Goal: Task Accomplishment & Management: Manage account settings

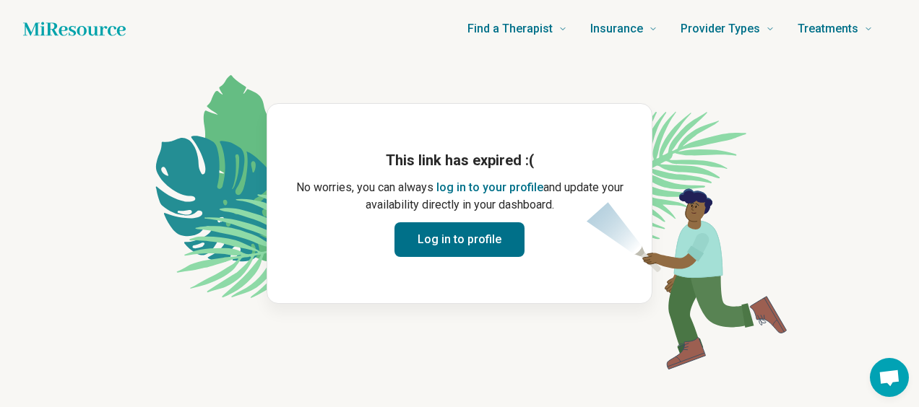
click at [480, 248] on button "Log in to profile" at bounding box center [459, 239] width 130 height 35
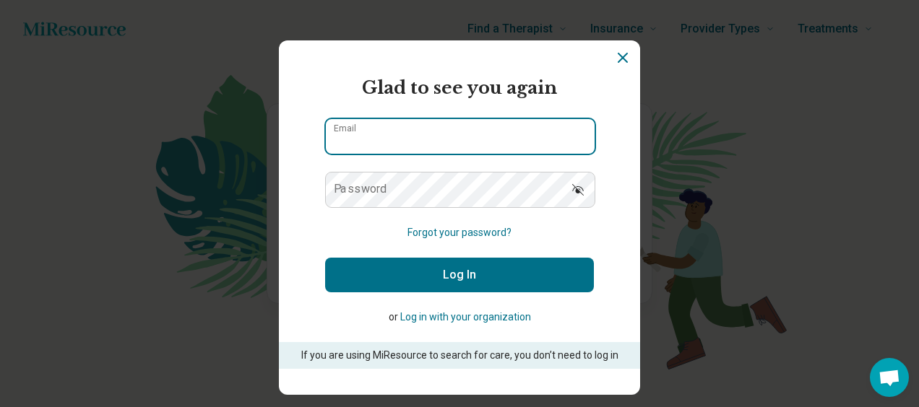
type input "**********"
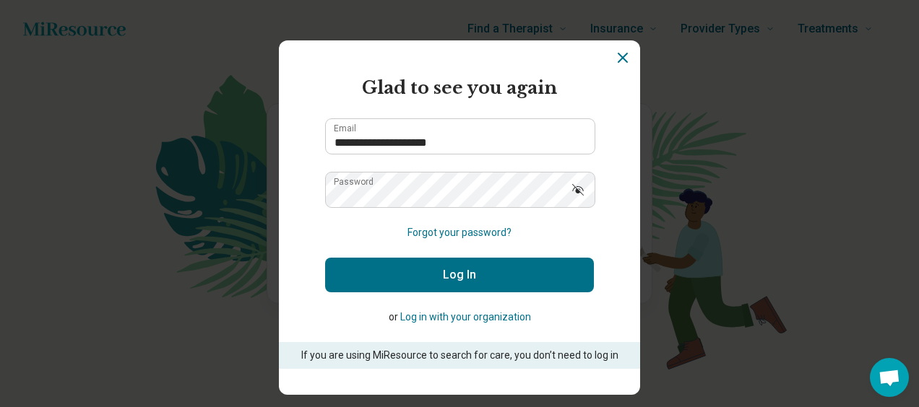
click at [462, 276] on button "Log In" at bounding box center [459, 275] width 269 height 35
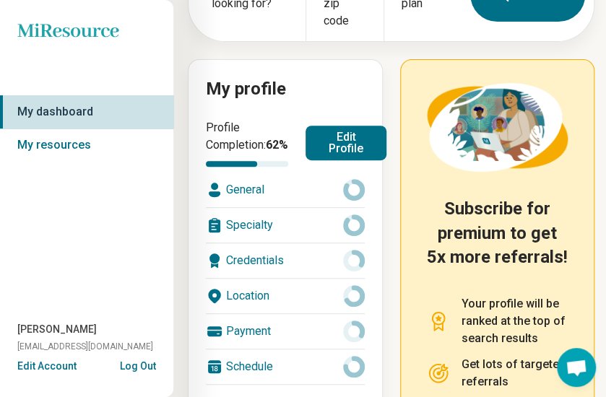
scroll to position [137, 0]
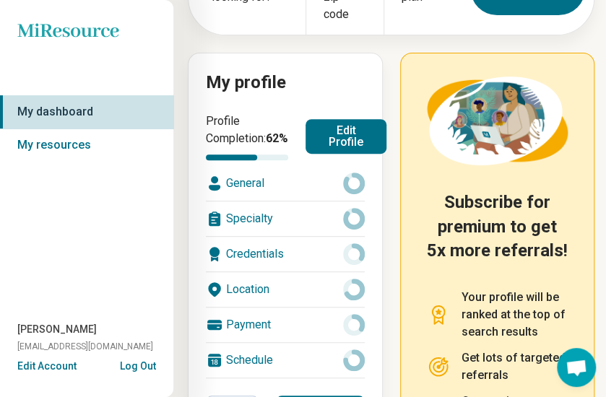
click at [329, 139] on button "Edit Profile" at bounding box center [346, 136] width 81 height 35
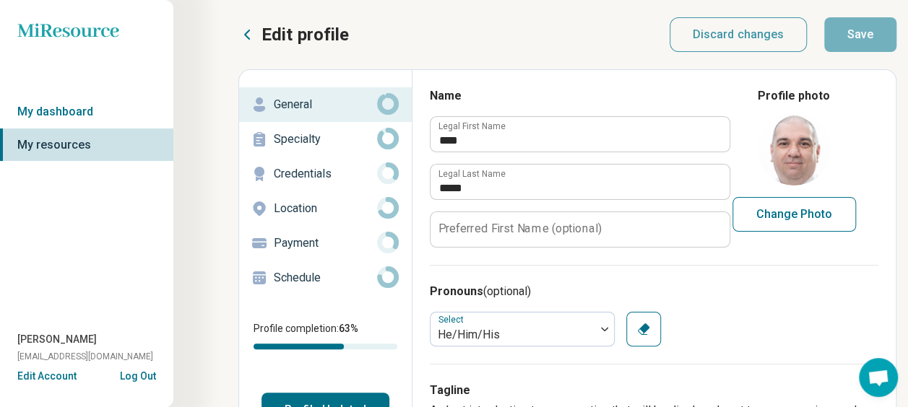
type textarea "*"
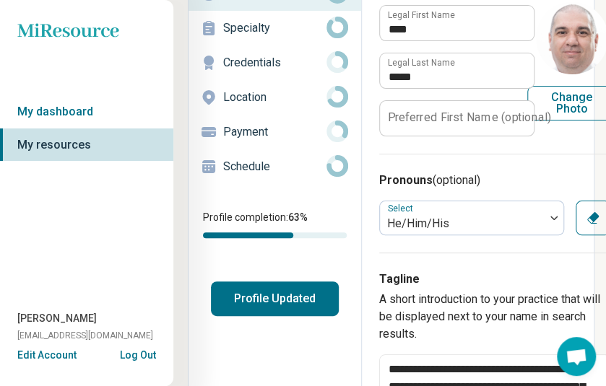
scroll to position [137, 0]
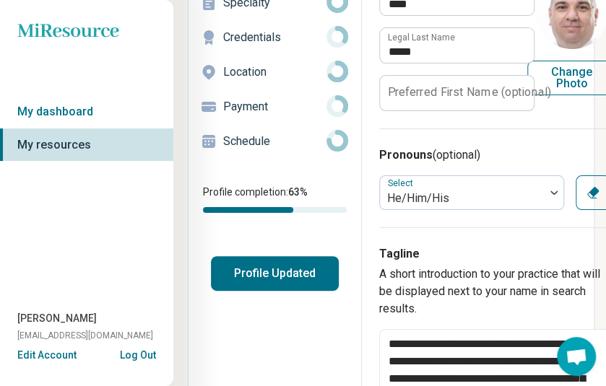
click at [288, 281] on button "Profile Updated" at bounding box center [275, 273] width 128 height 35
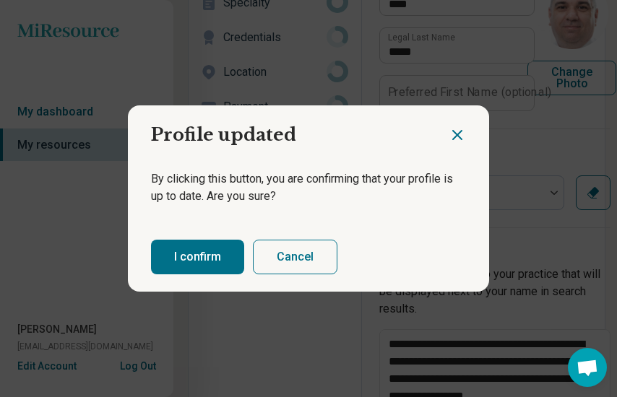
click at [453, 134] on icon "Close dialog" at bounding box center [457, 135] width 9 height 9
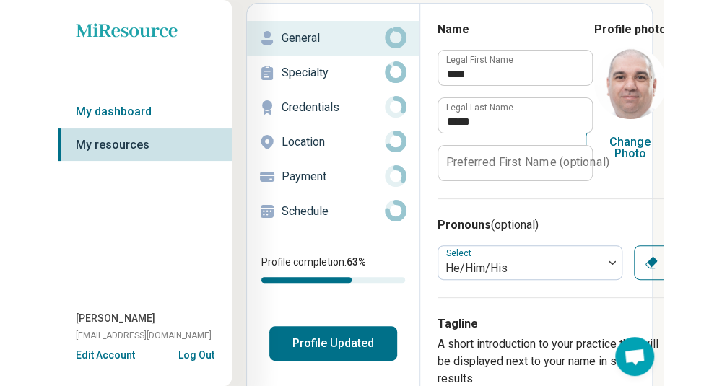
scroll to position [2, 0]
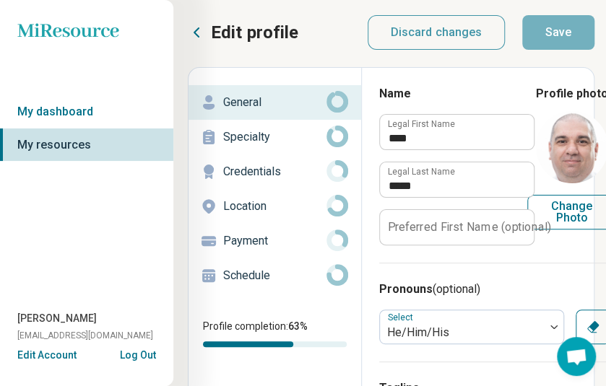
click at [249, 277] on p "Schedule" at bounding box center [274, 275] width 103 height 17
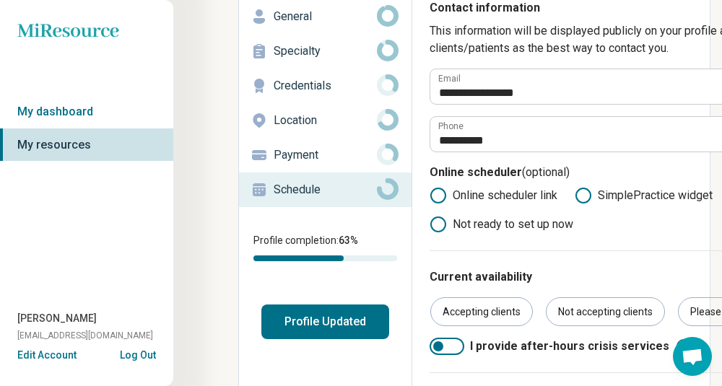
scroll to position [147, 0]
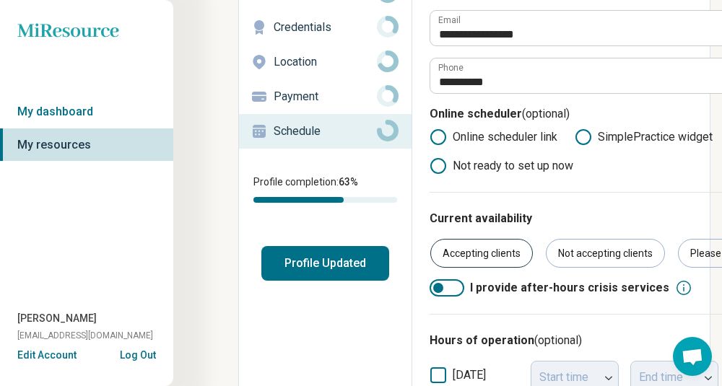
click at [480, 259] on div "Accepting clients" at bounding box center [482, 253] width 103 height 29
click at [324, 271] on button "Profile Updated" at bounding box center [326, 263] width 128 height 35
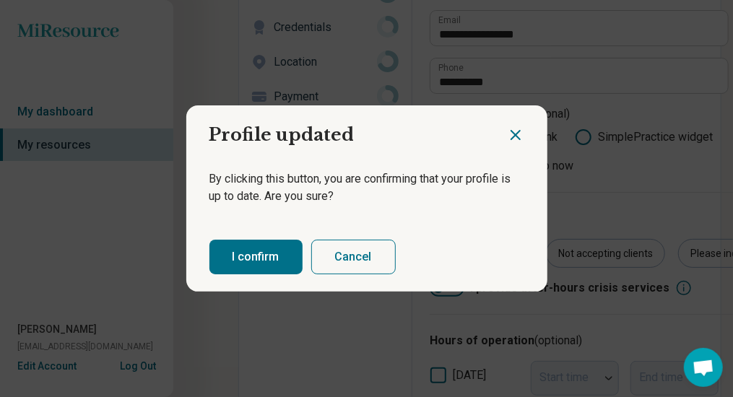
click at [265, 264] on button "I confirm" at bounding box center [255, 257] width 93 height 35
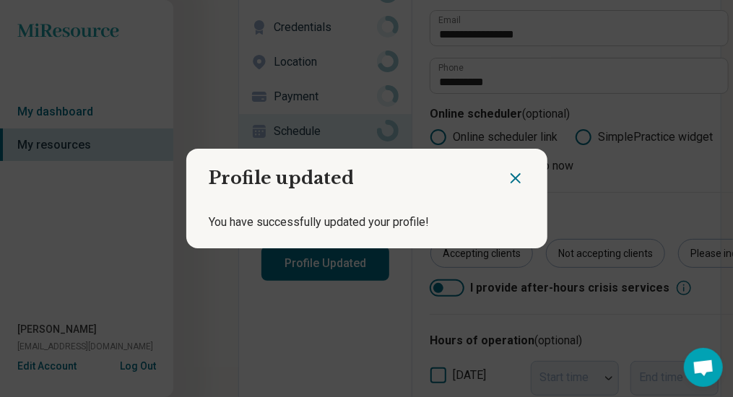
click at [511, 179] on icon "Close dialog" at bounding box center [515, 178] width 9 height 9
